Goal: Participate in discussion

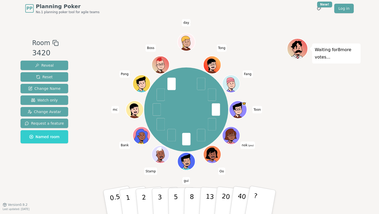
drag, startPoint x: 194, startPoint y: 201, endPoint x: 132, endPoint y: 161, distance: 73.6
click at [194, 201] on button "8" at bounding box center [197, 207] width 27 height 40
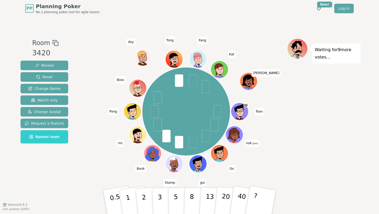
drag, startPoint x: 196, startPoint y: 191, endPoint x: 212, endPoint y: 182, distance: 18.3
click at [196, 191] on button "8" at bounding box center [197, 207] width 27 height 40
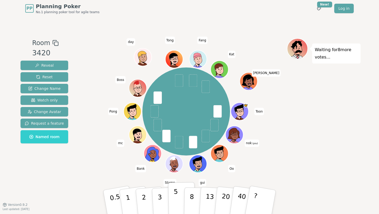
click at [174, 206] on p "5" at bounding box center [176, 202] width 4 height 28
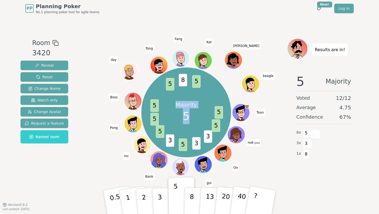
drag, startPoint x: 261, startPoint y: 165, endPoint x: 107, endPoint y: 85, distance: 173.6
click at [107, 85] on div "Majority 5 5 5 3 3 5 3 5 5 5 5 8 5 Toon nok (you) Oo gui Stamp Bank mc Pong Bos…" at bounding box center [185, 112] width 201 height 129
click at [262, 165] on div "Majority 5 5 5 3 3 5 3 5 5 5 5 8 5 Toon nok (you) Oo gui Stamp Bank mc Pong Bos…" at bounding box center [185, 112] width 201 height 129
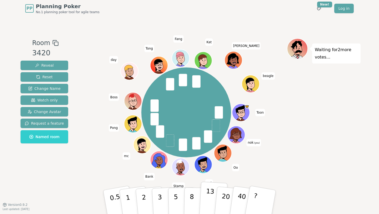
click at [204, 204] on button "13" at bounding box center [213, 201] width 29 height 41
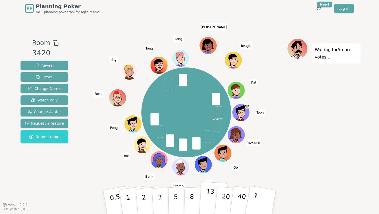
click at [207, 194] on p "13" at bounding box center [210, 201] width 10 height 29
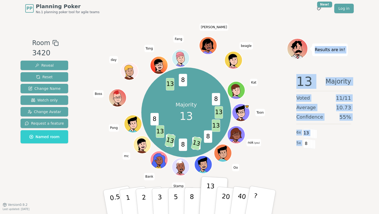
drag, startPoint x: 328, startPoint y: 158, endPoint x: 287, endPoint y: 43, distance: 121.1
click at [287, 43] on div "Results are in! 13 Majority Voted 11 / 11 Average 10.73 Confidence 55 % 6 x 13 …" at bounding box center [324, 110] width 74 height 145
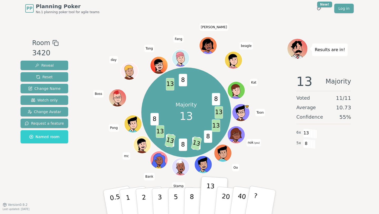
click at [269, 115] on div "Majority 13 13 13 8 8 13 8 8 13 13 8 13 8 8 Toon nok (you) Oo gui Stamp Bank mc…" at bounding box center [185, 112] width 201 height 129
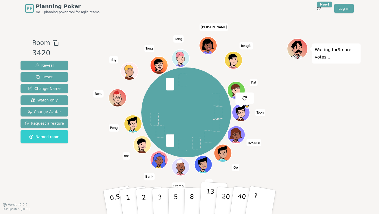
click at [213, 205] on button "13" at bounding box center [213, 201] width 29 height 41
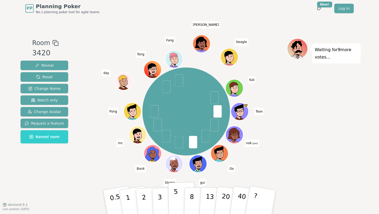
click at [177, 201] on p "5" at bounding box center [176, 202] width 4 height 28
click at [172, 201] on button "5" at bounding box center [181, 202] width 27 height 40
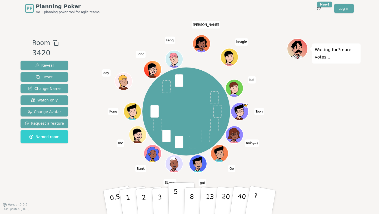
click at [174, 198] on p "5" at bounding box center [176, 202] width 4 height 28
